Goal: Task Accomplishment & Management: Use online tool/utility

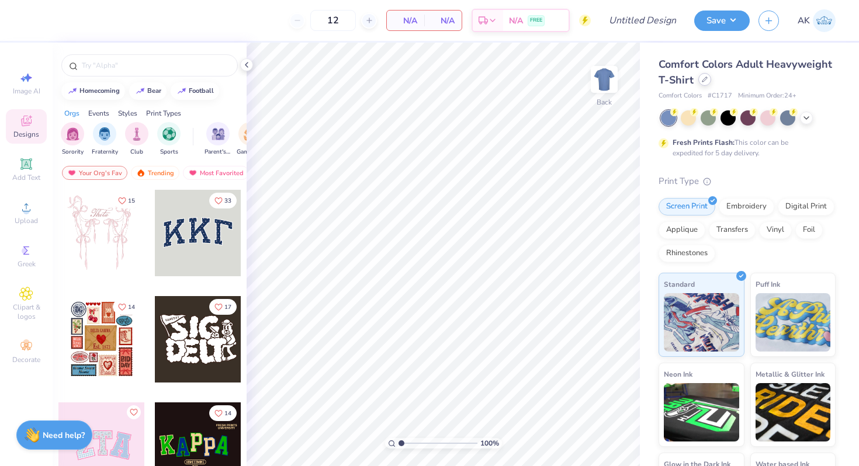
click at [700, 85] on div "Comfort Colors Adult Heavyweight T-Shirt" at bounding box center [747, 73] width 177 height 32
click at [702, 84] on div at bounding box center [704, 79] width 13 height 13
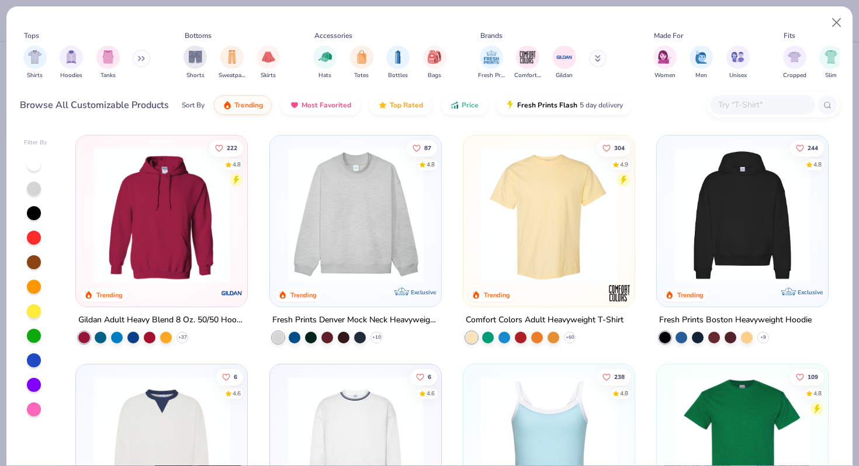
click at [140, 61] on icon at bounding box center [141, 59] width 7 height 6
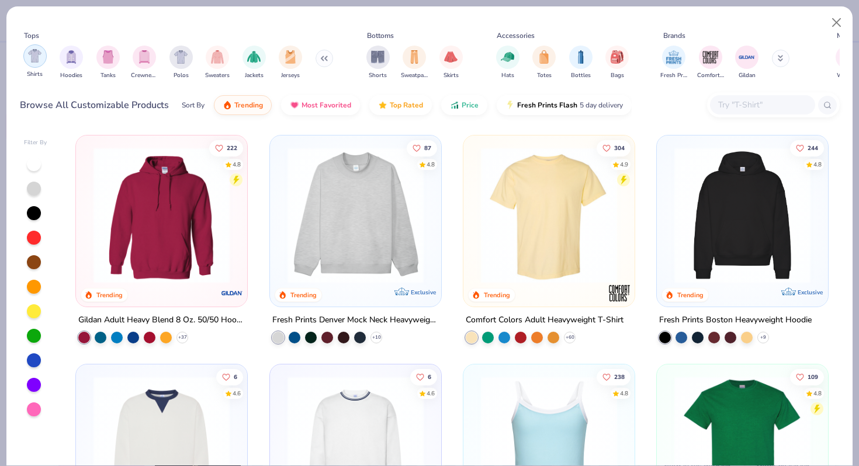
click at [38, 52] on img "filter for Shirts" at bounding box center [34, 55] width 13 height 13
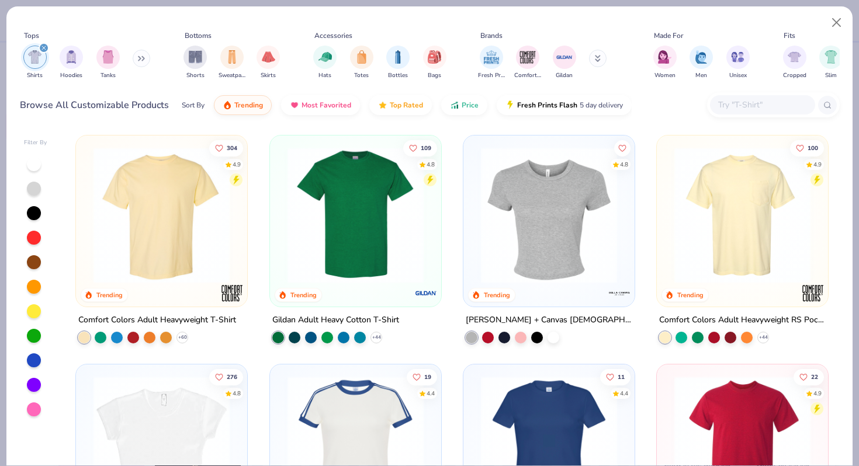
click at [150, 60] on div "Shirts Hoodies Tanks" at bounding box center [87, 62] width 134 height 43
click at [44, 51] on div "filter for Shirts" at bounding box center [44, 48] width 11 height 11
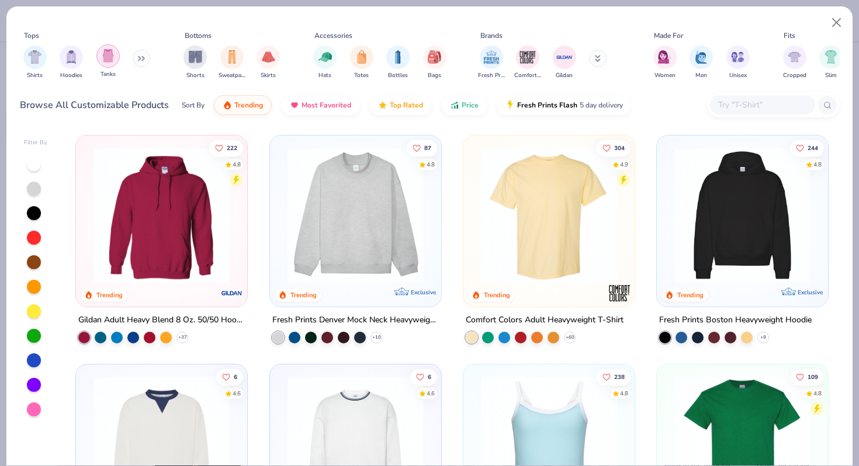
click at [113, 62] on img "filter for Tanks" at bounding box center [108, 55] width 13 height 13
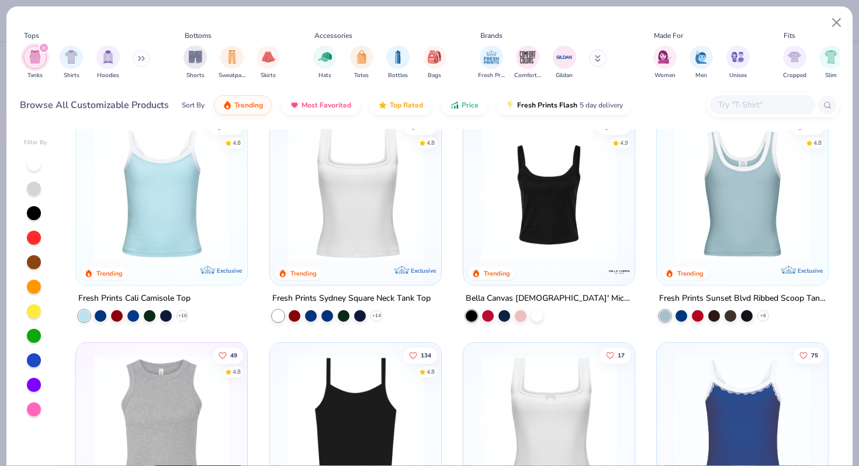
scroll to position [23, 0]
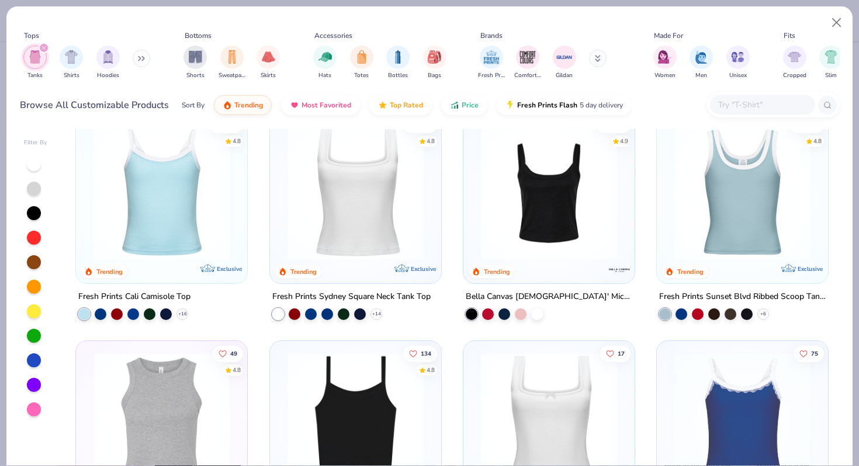
click at [184, 185] on img at bounding box center [162, 192] width 148 height 136
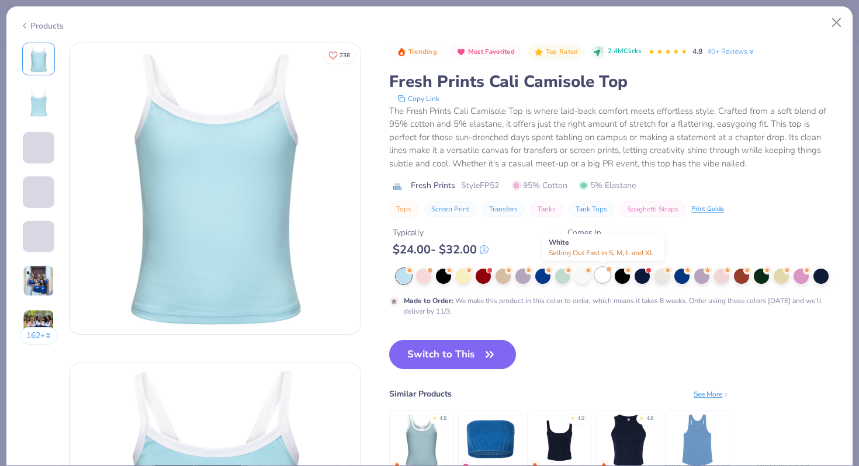
click at [598, 276] on div at bounding box center [602, 275] width 15 height 15
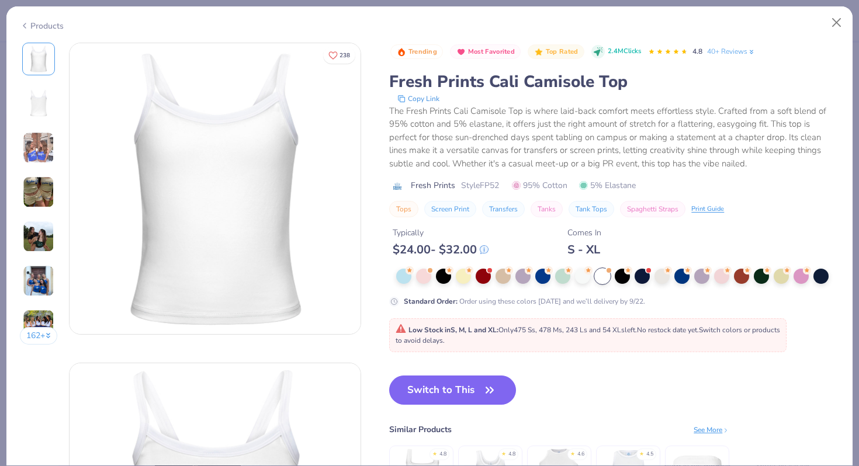
click at [42, 147] on img at bounding box center [39, 148] width 32 height 32
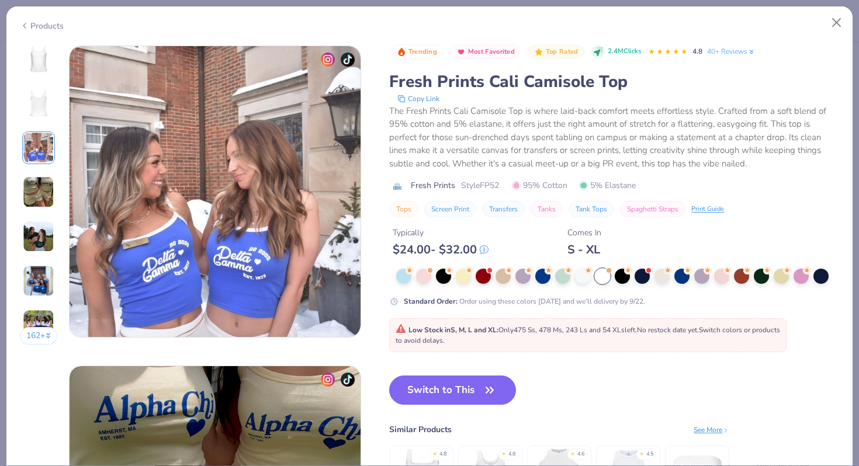
scroll to position [640, 0]
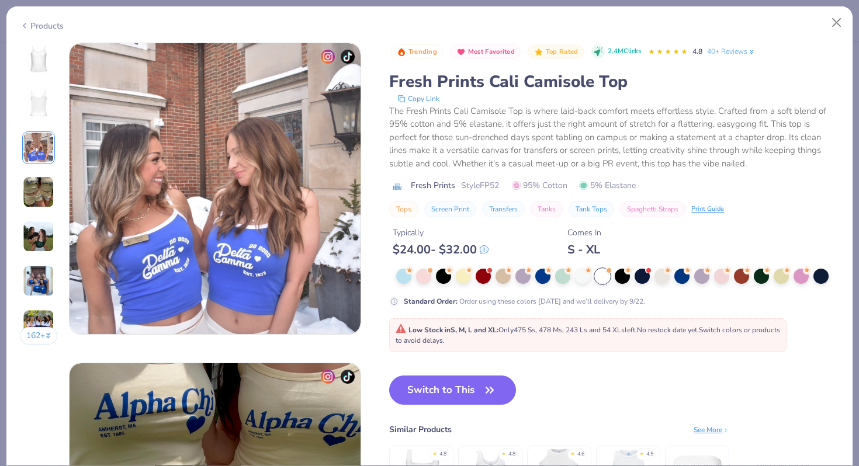
click at [39, 55] on img at bounding box center [39, 59] width 28 height 28
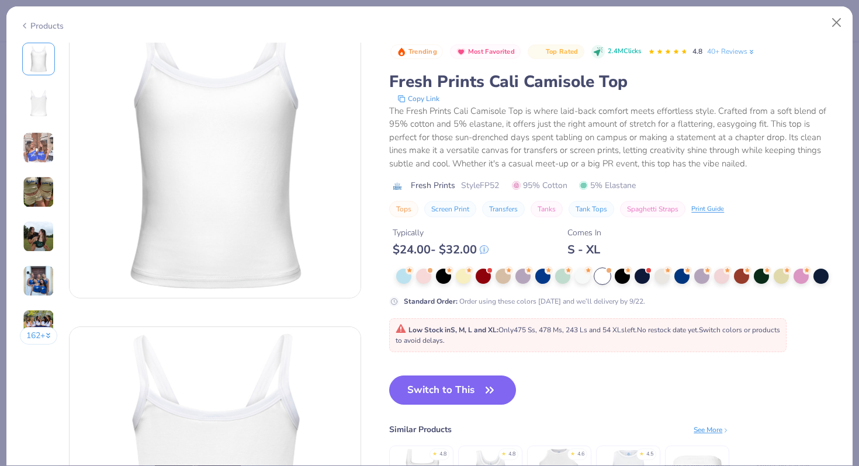
scroll to position [0, 0]
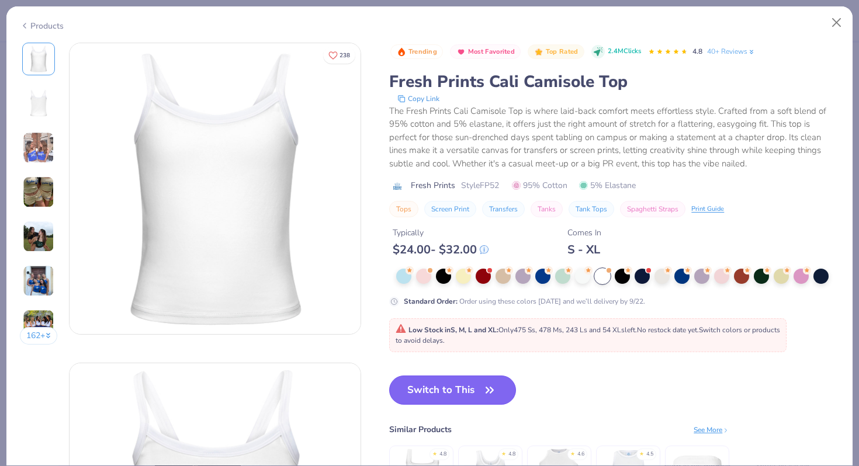
click at [455, 394] on button "Switch to This" at bounding box center [452, 390] width 127 height 29
type input "50"
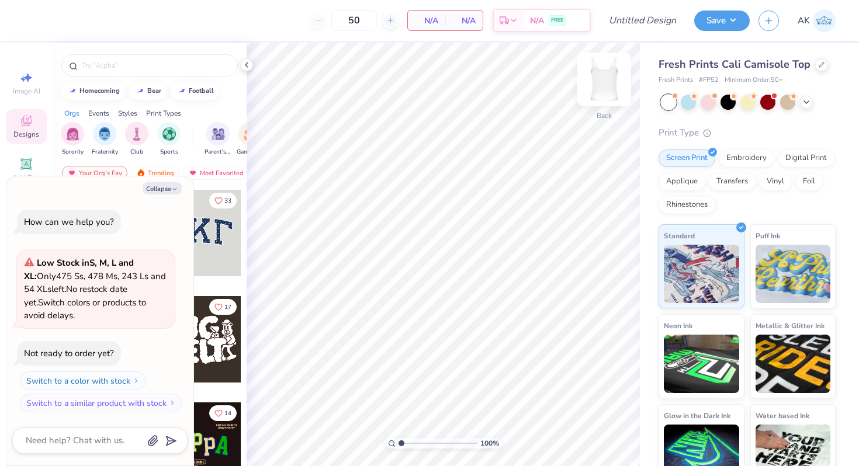
click at [598, 99] on div "Back" at bounding box center [604, 86] width 27 height 41
click at [601, 89] on img at bounding box center [604, 79] width 47 height 47
click at [166, 188] on button "Collapse" at bounding box center [162, 188] width 39 height 12
type textarea "x"
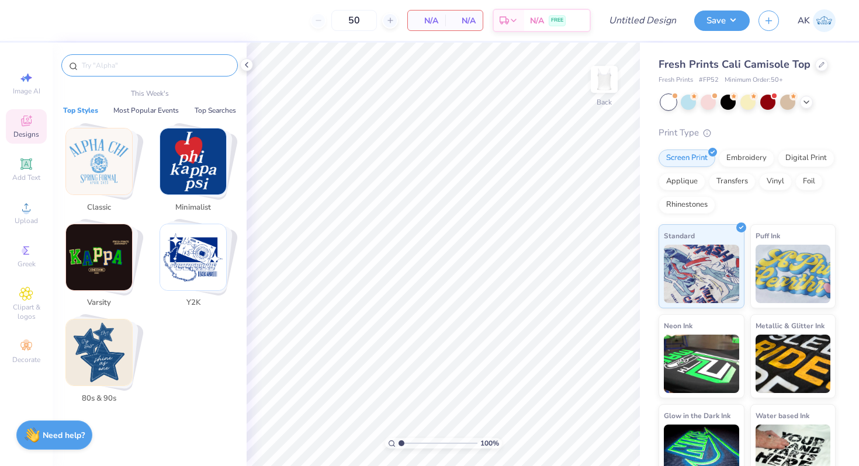
click at [163, 67] on input "text" at bounding box center [156, 66] width 150 height 12
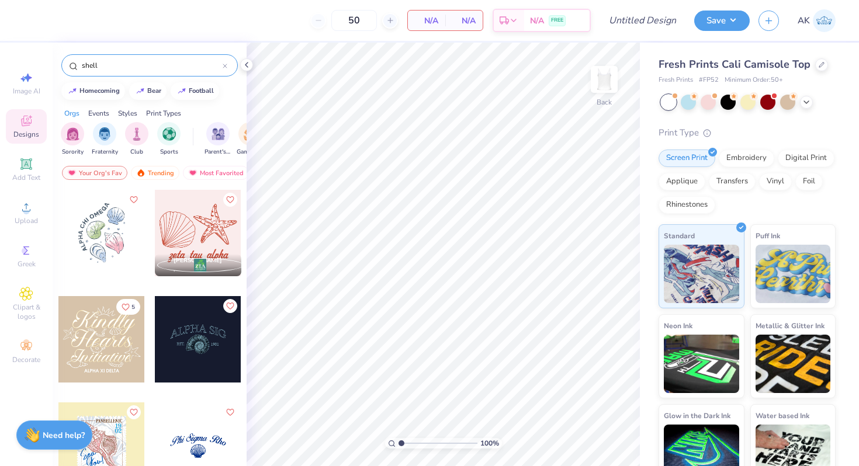
type input "shells"
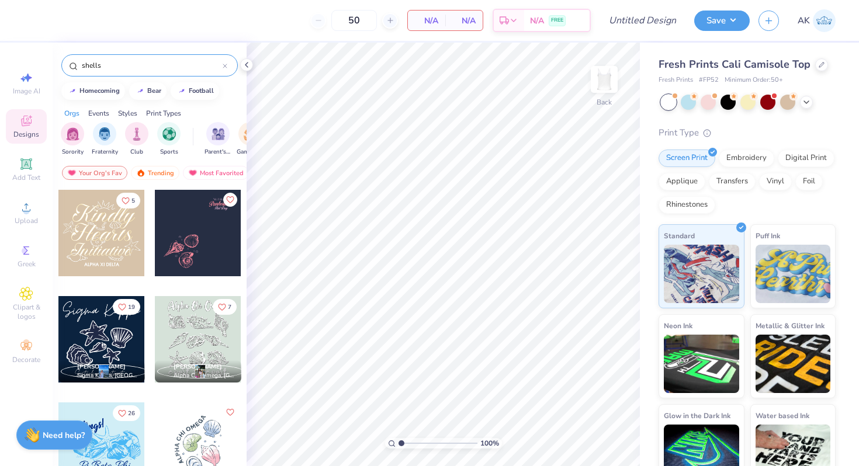
click at [126, 70] on input "shells" at bounding box center [152, 66] width 142 height 12
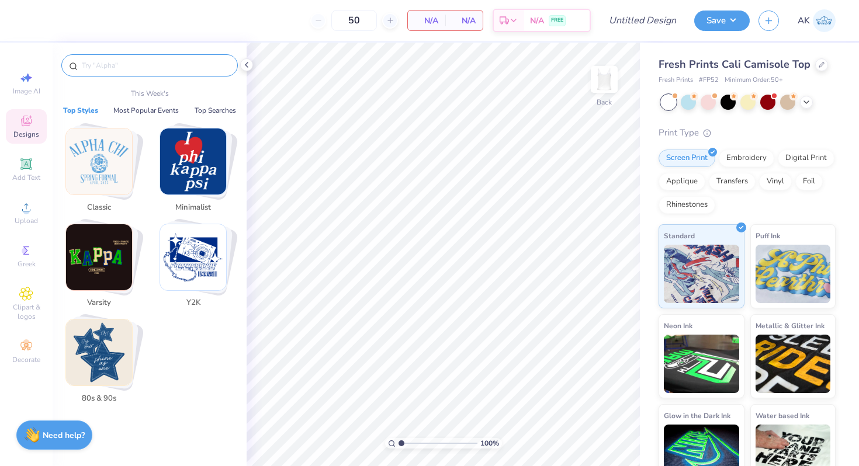
click at [18, 131] on span "Designs" at bounding box center [26, 134] width 26 height 9
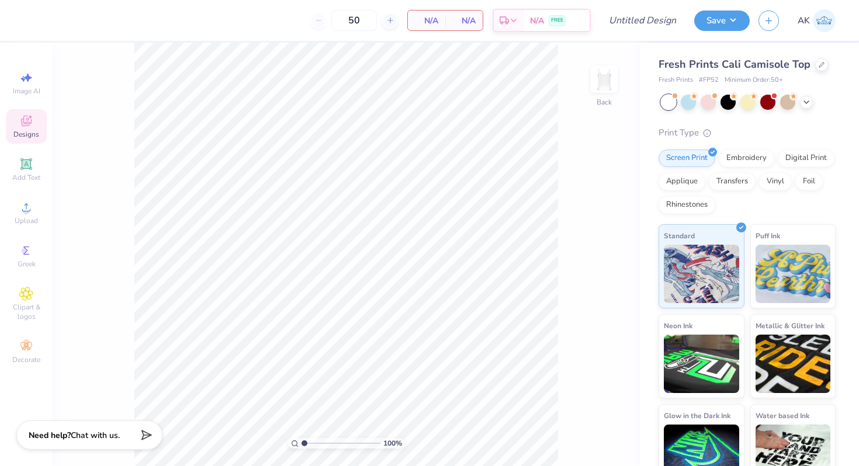
click at [18, 131] on span "Designs" at bounding box center [26, 134] width 26 height 9
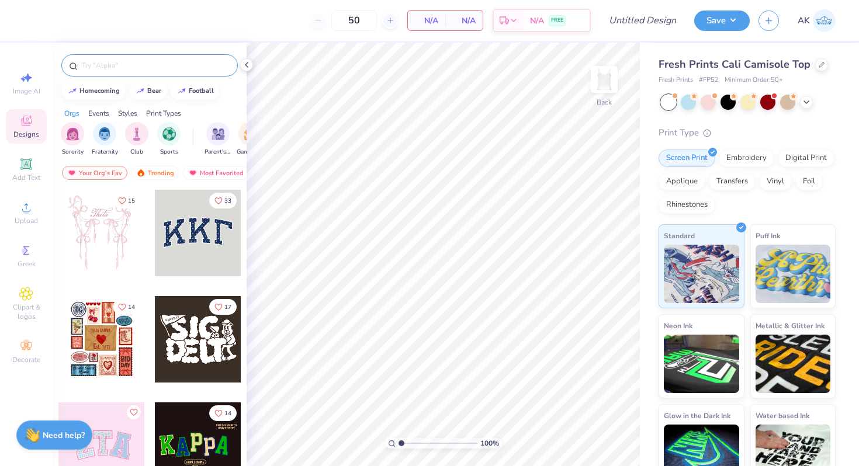
click at [171, 62] on input "text" at bounding box center [156, 66] width 150 height 12
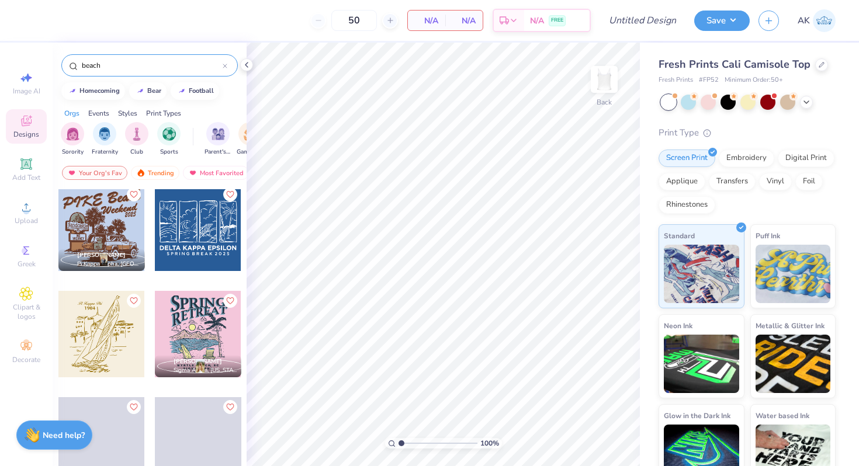
scroll to position [2580, 0]
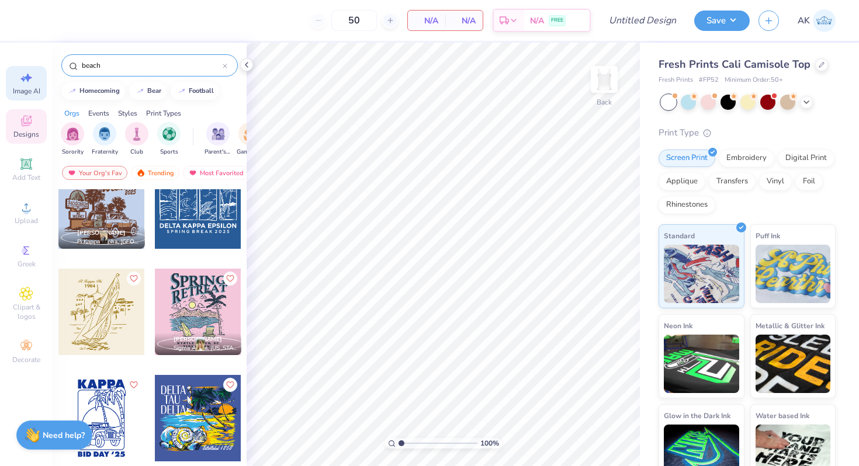
type input "beach"
click at [31, 74] on icon at bounding box center [26, 78] width 14 height 14
select select "4"
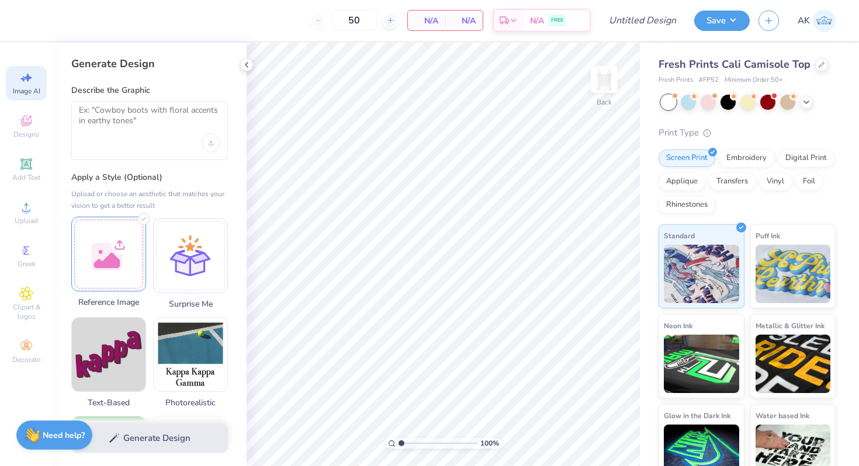
click at [114, 243] on div at bounding box center [108, 254] width 75 height 75
click at [145, 111] on textarea at bounding box center [149, 119] width 141 height 29
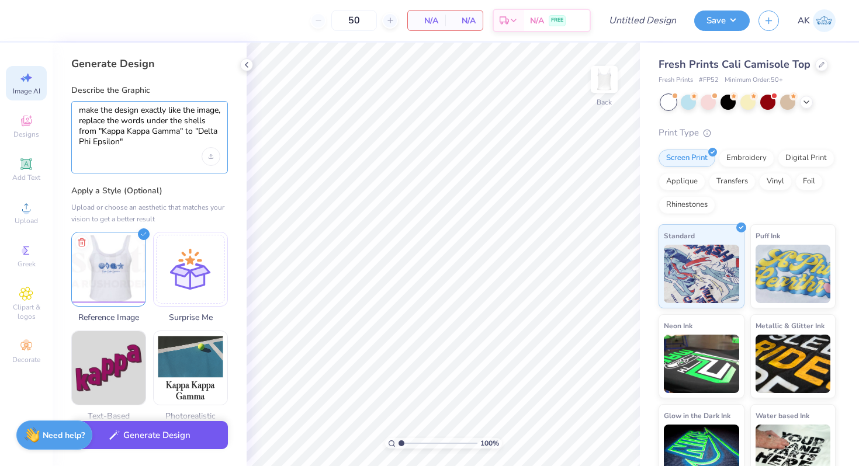
type textarea "make the design exactly like the image, replace the words under the shells from…"
click at [169, 430] on button "Generate Design" at bounding box center [149, 435] width 157 height 29
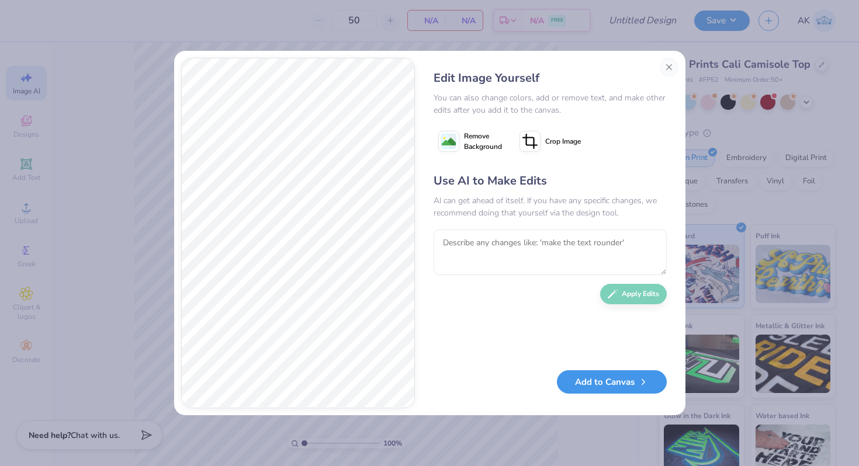
click at [612, 385] on button "Add to Canvas" at bounding box center [612, 382] width 110 height 24
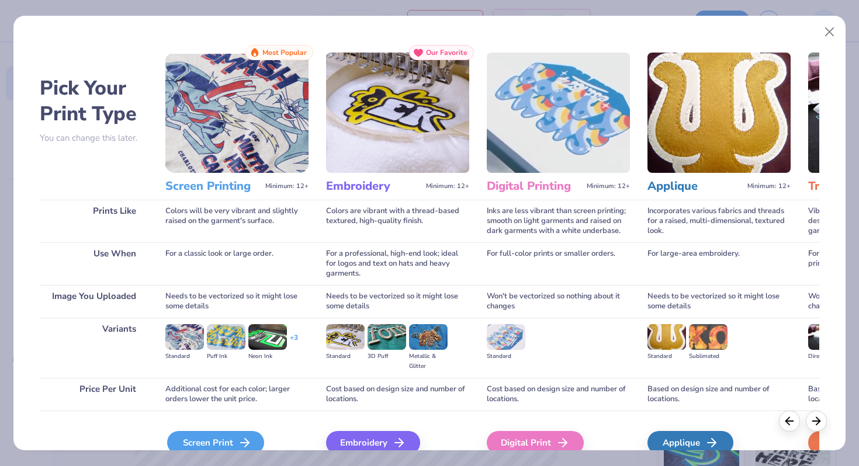
click at [221, 432] on div "Screen Print" at bounding box center [215, 442] width 97 height 23
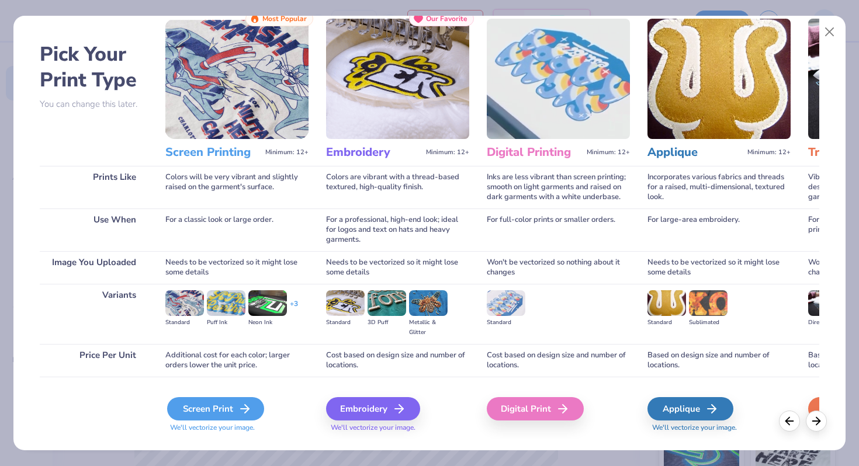
scroll to position [41, 0]
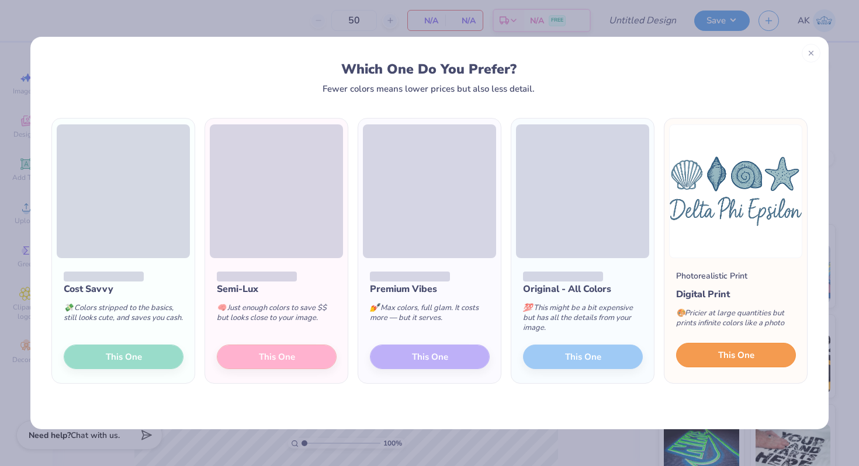
click at [775, 352] on button "This One" at bounding box center [736, 355] width 120 height 25
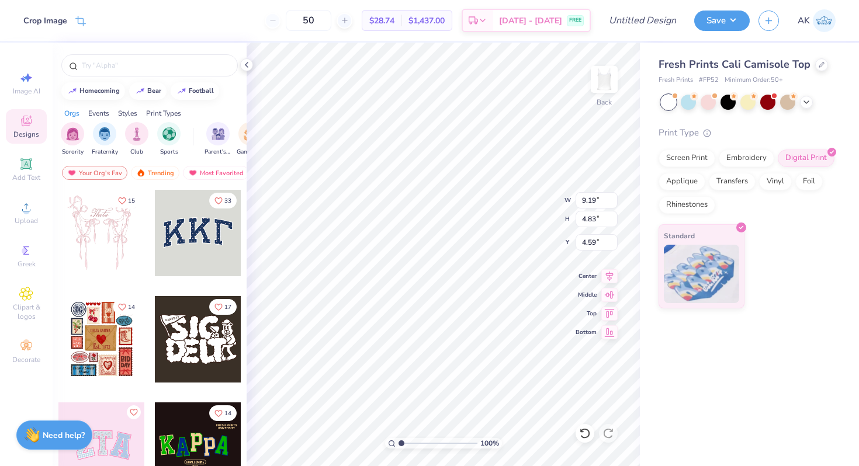
type input "3.87"
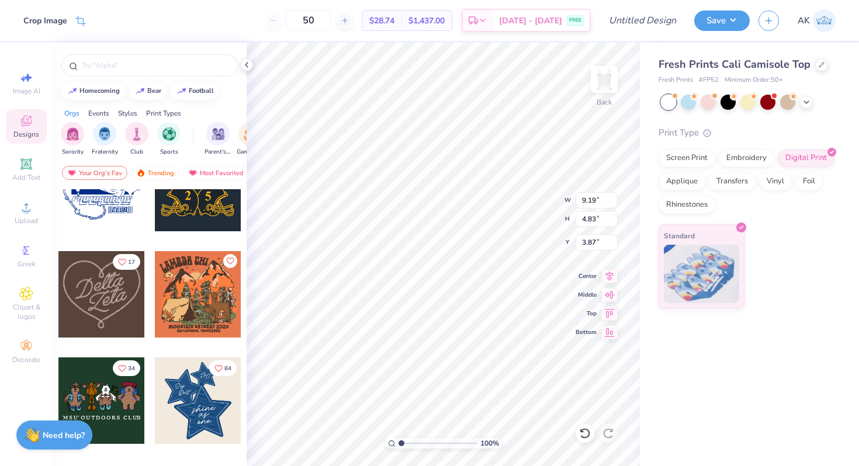
scroll to position [618, 0]
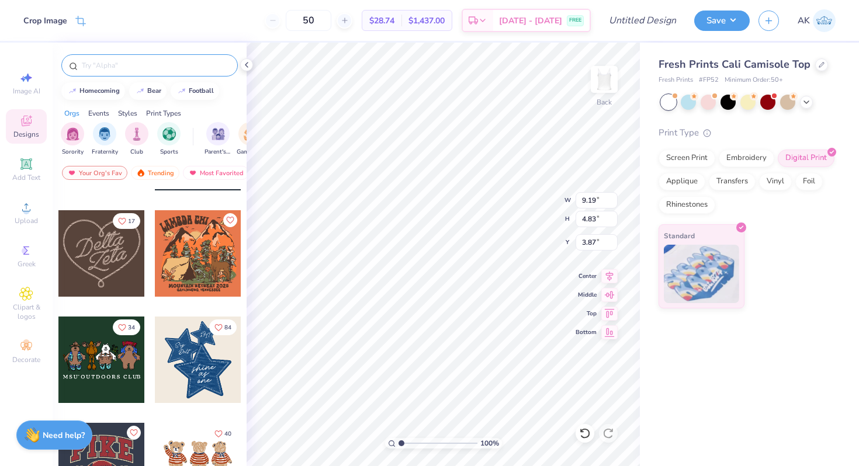
click at [129, 65] on input "text" at bounding box center [156, 66] width 150 height 12
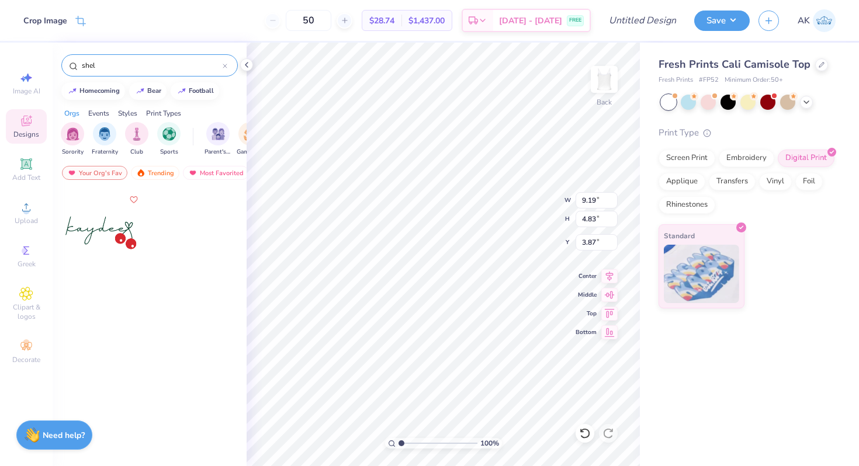
type input "shell"
type textarea "x"
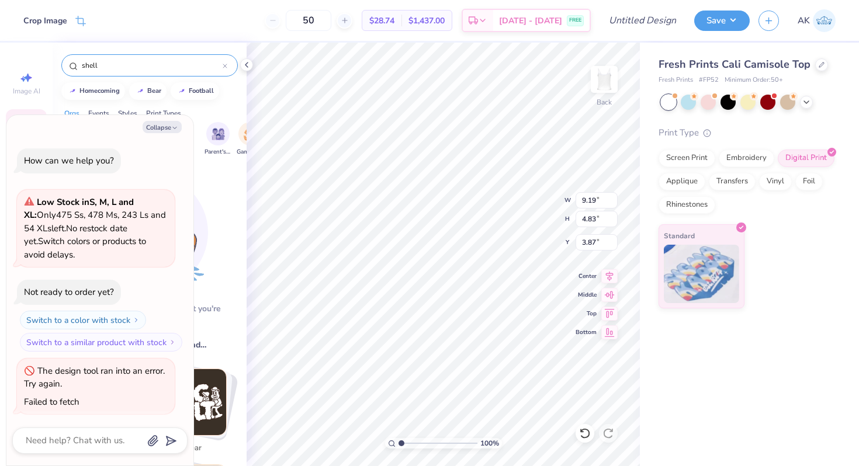
scroll to position [2, 0]
type input "shell"
click at [169, 123] on button "Collapse" at bounding box center [162, 127] width 39 height 12
type textarea "x"
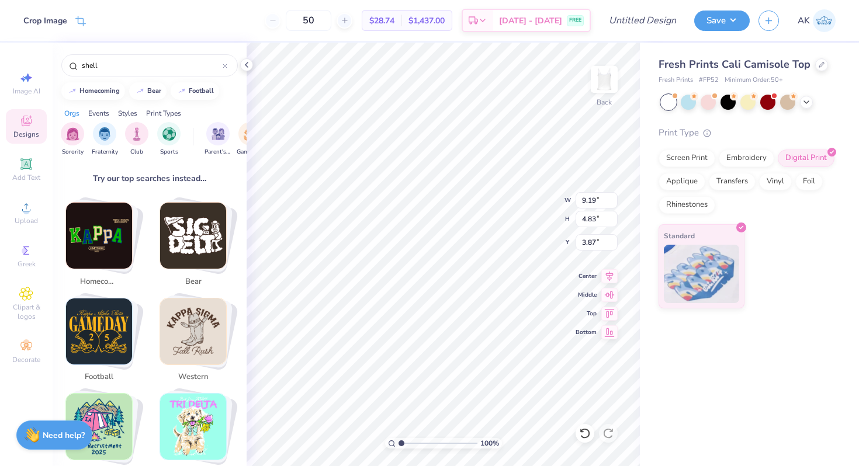
scroll to position [167, 0]
click at [143, 65] on input "shell" at bounding box center [152, 66] width 142 height 12
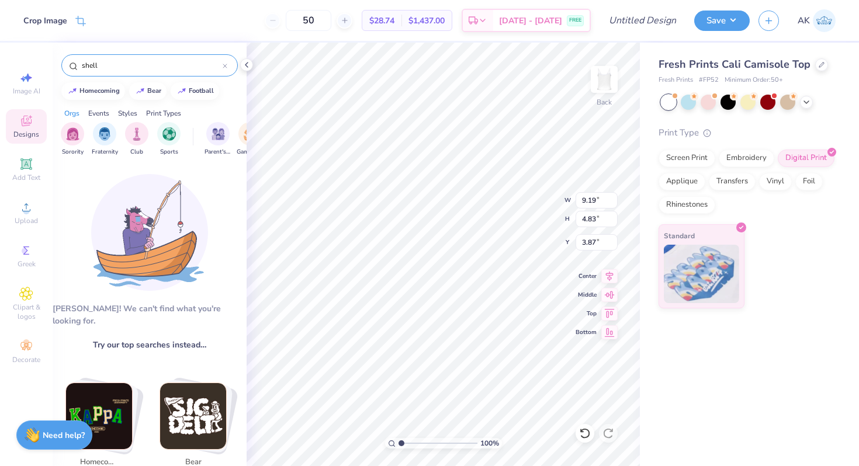
click at [173, 64] on input "shell" at bounding box center [152, 66] width 142 height 12
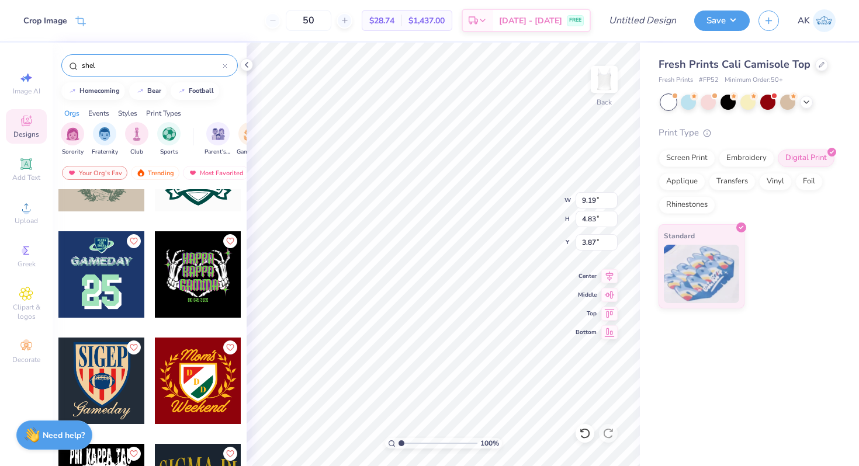
scroll to position [1340, 0]
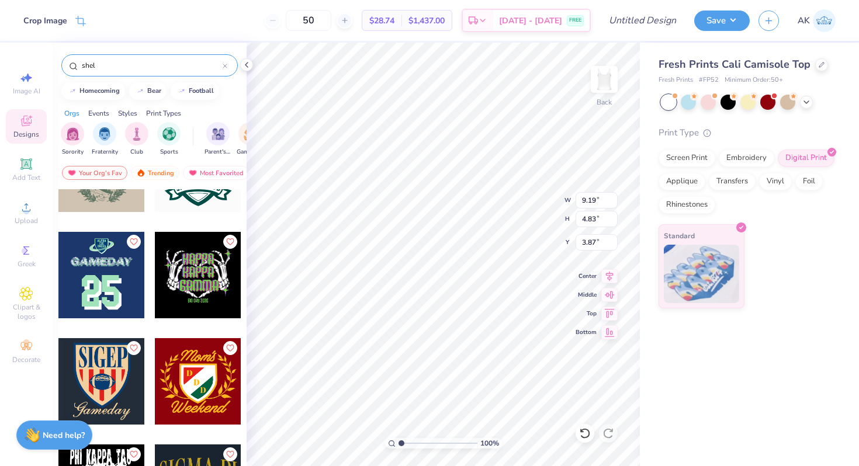
type input "shell"
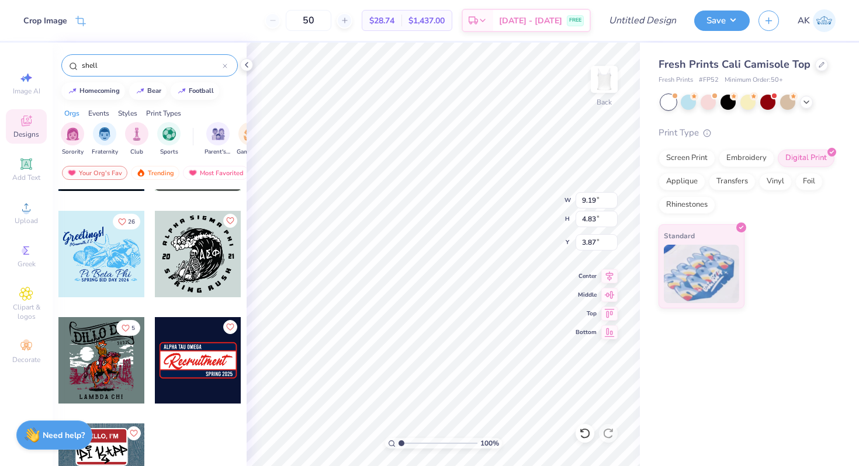
scroll to position [530, 0]
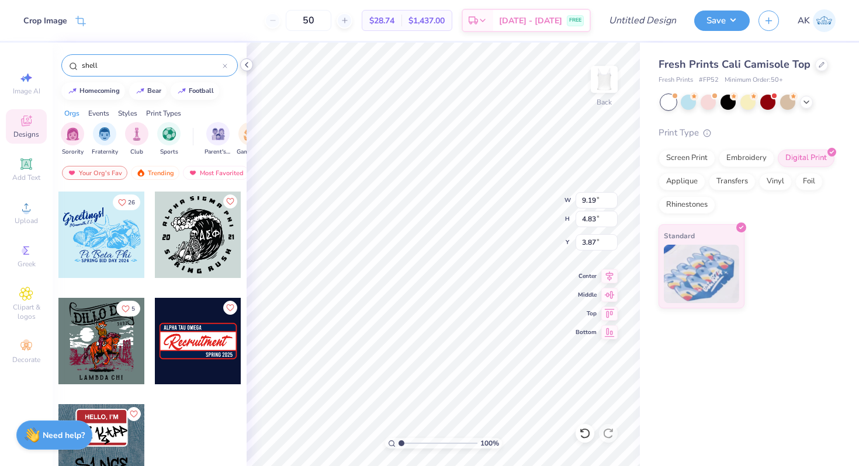
click at [247, 67] on polyline at bounding box center [246, 65] width 2 height 5
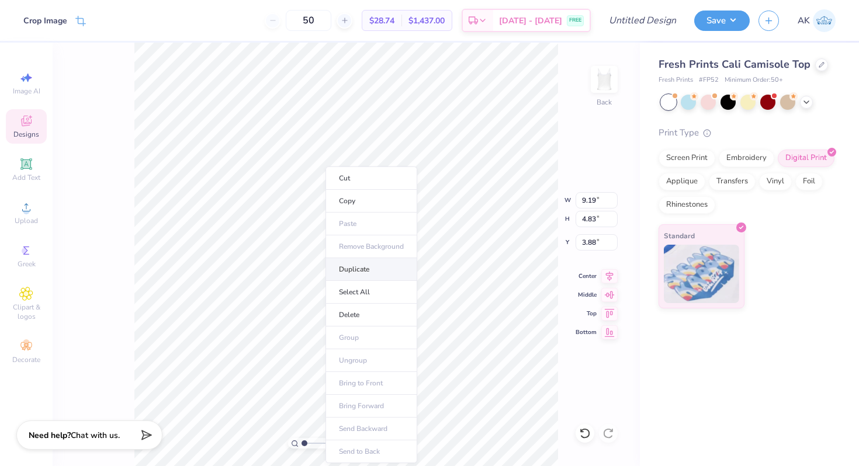
type input "3.87"
type input "3.88"
click at [29, 127] on div "Designs" at bounding box center [26, 126] width 41 height 34
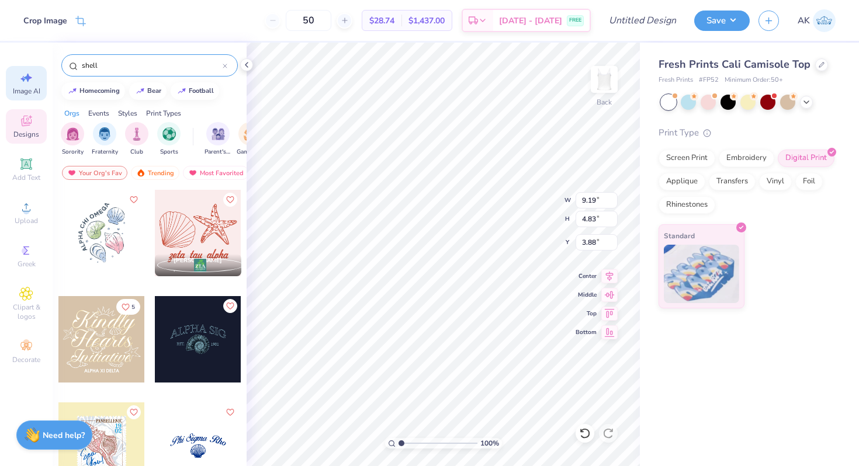
click at [26, 88] on span "Image AI" at bounding box center [26, 90] width 27 height 9
select select "4"
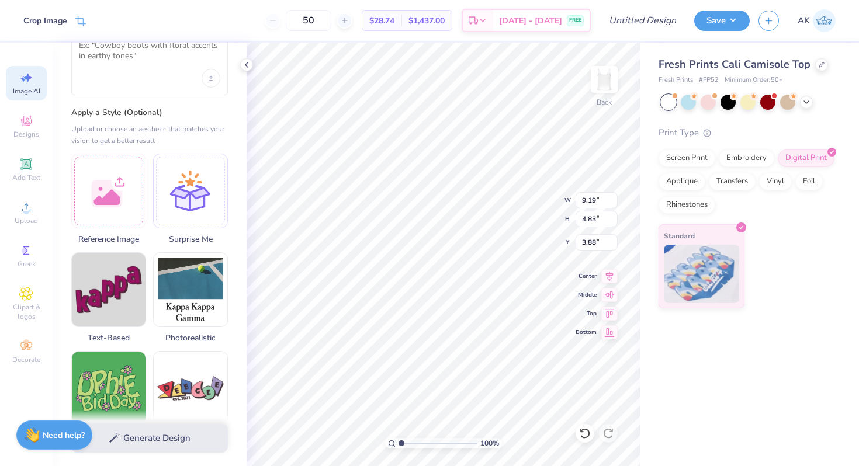
scroll to position [0, 0]
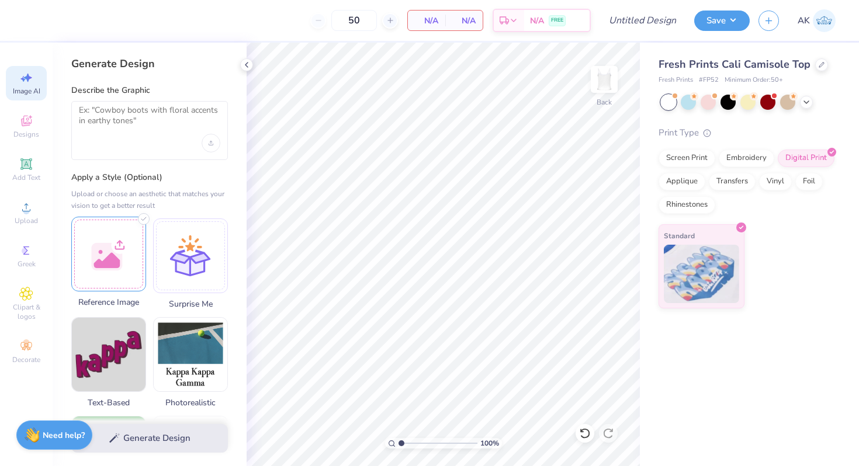
click at [113, 251] on div at bounding box center [108, 254] width 75 height 75
click at [126, 127] on textarea at bounding box center [149, 119] width 141 height 29
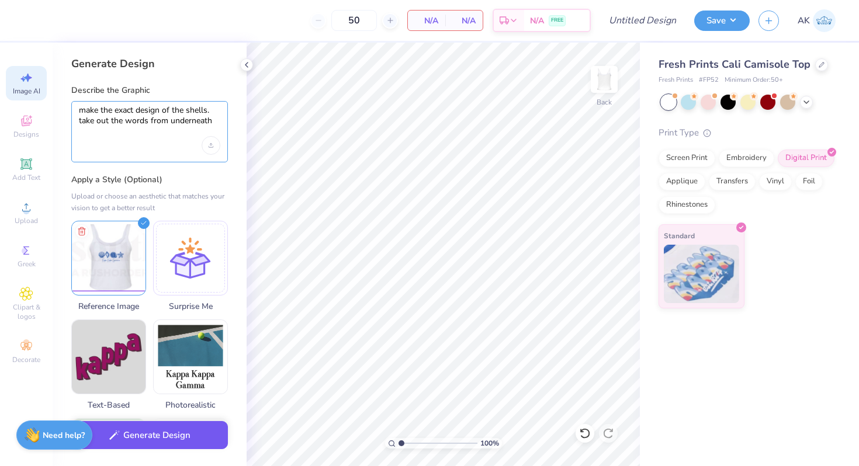
type textarea "make the exact design of the shells. take out the words from underneath"
click at [156, 432] on button "Generate Design" at bounding box center [149, 435] width 157 height 29
